Goal: Find specific page/section: Find specific page/section

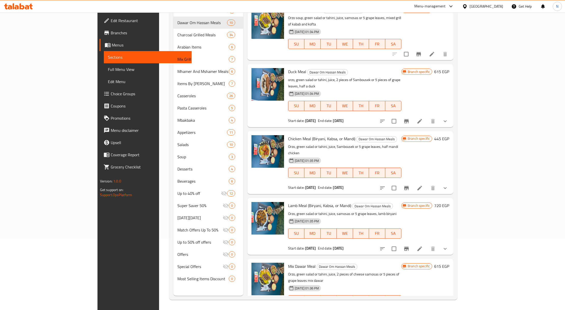
scroll to position [288, 0]
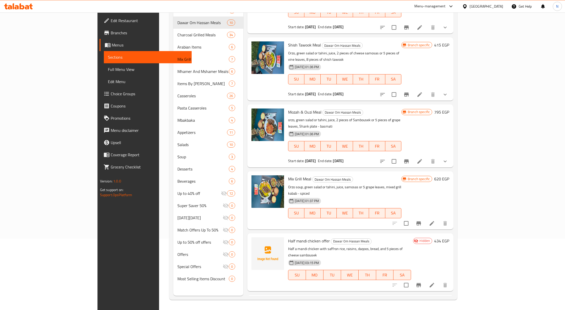
drag, startPoint x: 0, startPoint y: 0, endPoint x: 493, endPoint y: 5, distance: 493.4
click at [469, 5] on div at bounding box center [465, 7] width 7 height 6
click at [435, 62] on div "[GEOGRAPHIC_DATA]" at bounding box center [448, 63] width 42 height 12
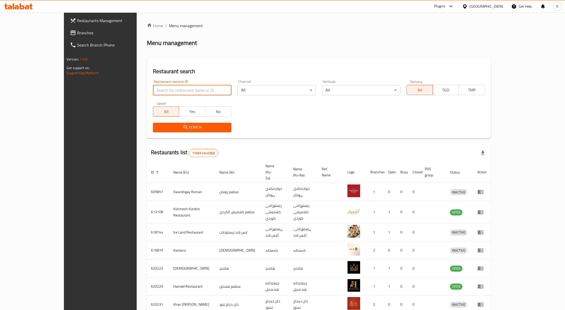
click at [153, 91] on input "search" at bounding box center [192, 90] width 78 height 10
paste input "703287"
type input "703287"
click button "Search" at bounding box center [192, 127] width 78 height 9
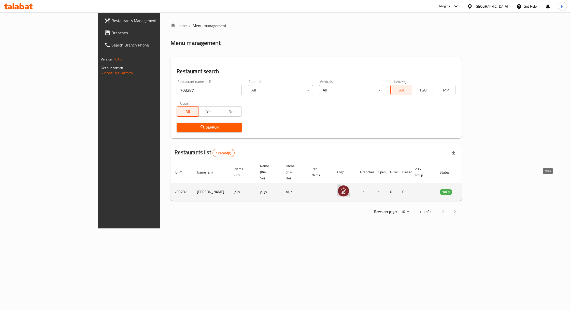
click at [472, 190] on icon "enhanced table" at bounding box center [469, 192] width 6 height 4
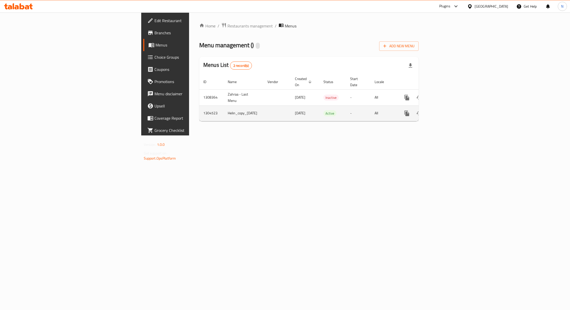
click at [224, 110] on td "Helin_copy_[DATE]" at bounding box center [244, 114] width 40 height 16
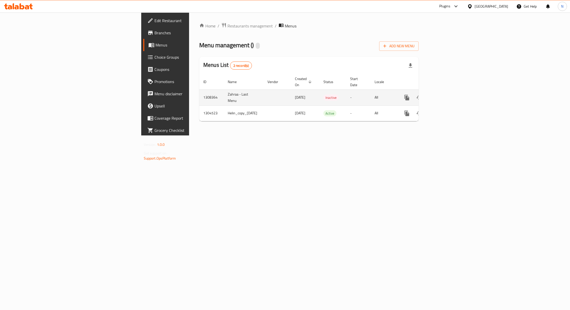
click at [224, 99] on td "Zahraa - Last Menu" at bounding box center [244, 98] width 40 height 16
click at [199, 116] on div "Home / Restaurants management / Menus Menu management ( ) Add New Menu Menus Li…" at bounding box center [308, 74] width 219 height 103
click at [502, 7] on div "[GEOGRAPHIC_DATA]" at bounding box center [491, 7] width 34 height 6
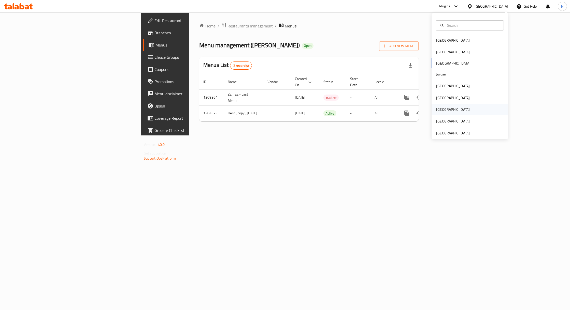
click at [441, 108] on div "[GEOGRAPHIC_DATA]" at bounding box center [453, 110] width 42 height 12
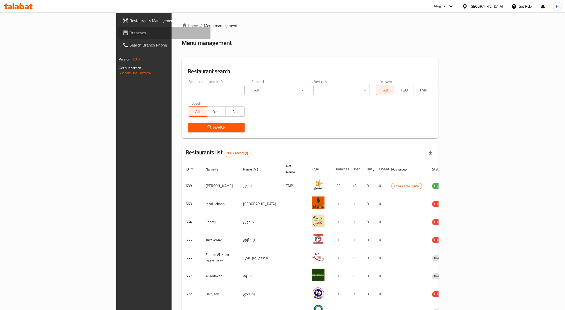
click at [129, 31] on span "Branches" at bounding box center [167, 33] width 77 height 6
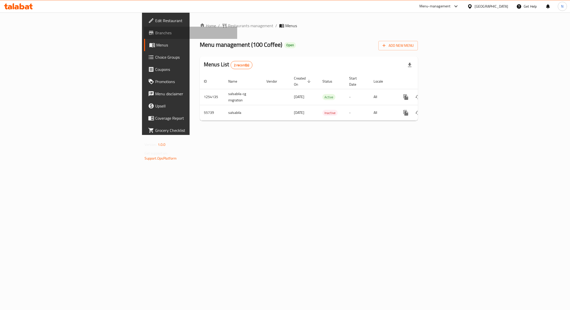
click at [155, 35] on span "Branches" at bounding box center [194, 33] width 78 height 6
